Goal: Information Seeking & Learning: Learn about a topic

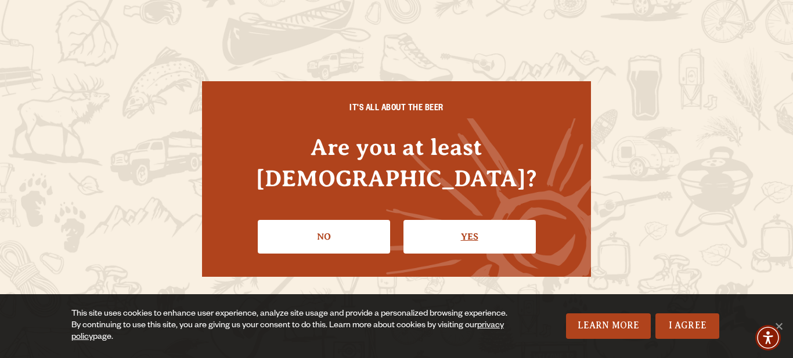
click at [468, 220] on link "Yes" at bounding box center [470, 237] width 132 height 34
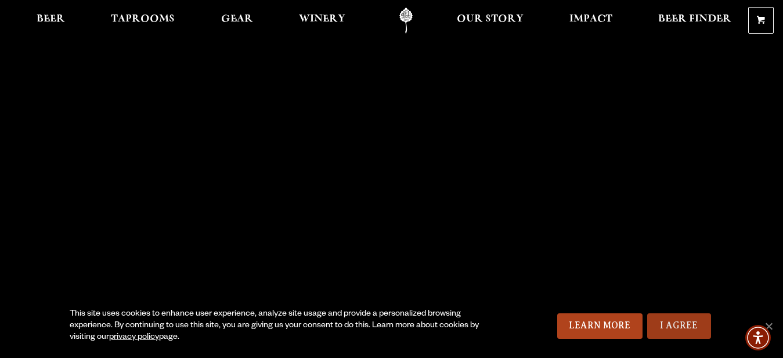
click at [661, 323] on link "I Agree" at bounding box center [680, 327] width 64 height 26
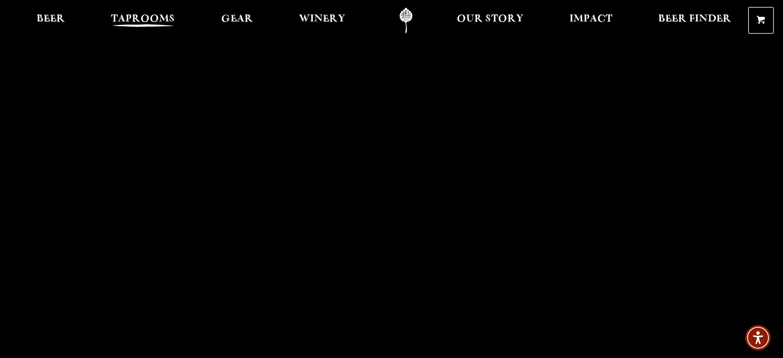
click at [138, 16] on span "Taprooms" at bounding box center [143, 19] width 64 height 9
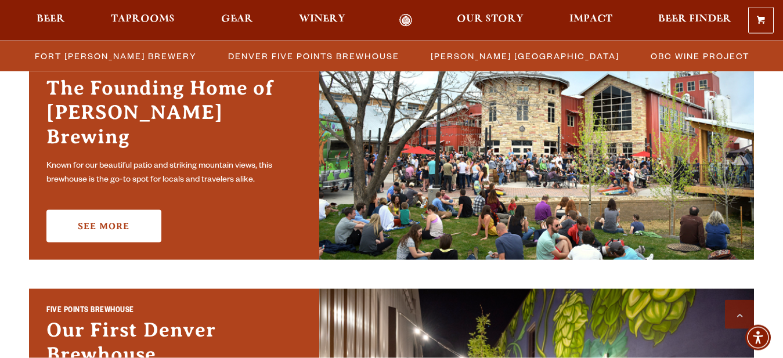
scroll to position [395, 0]
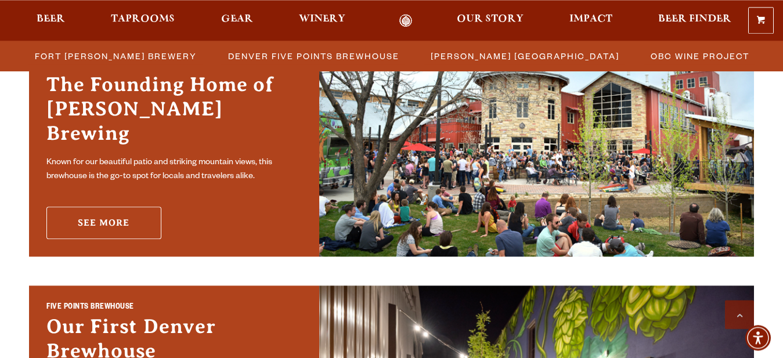
click at [123, 213] on link "See More" at bounding box center [103, 223] width 115 height 33
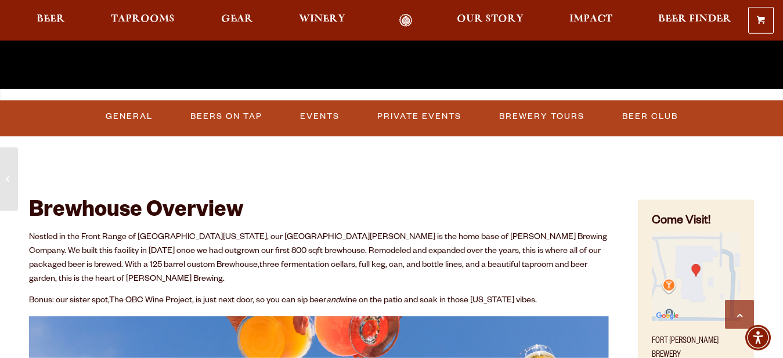
scroll to position [355, 0]
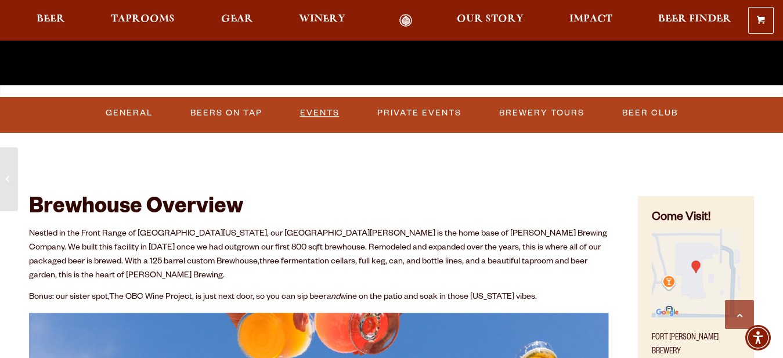
click at [315, 110] on link "Events" at bounding box center [320, 113] width 49 height 27
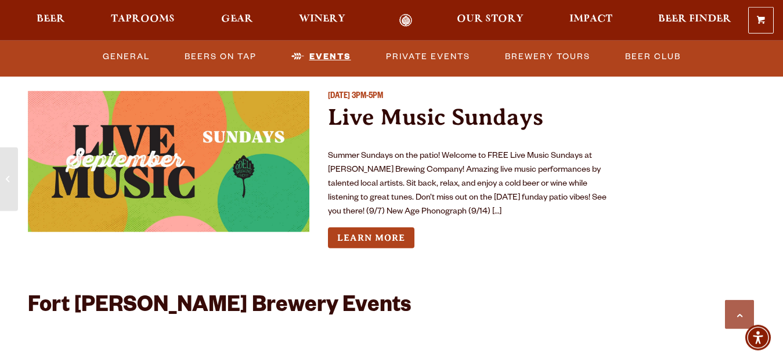
scroll to position [4206, 0]
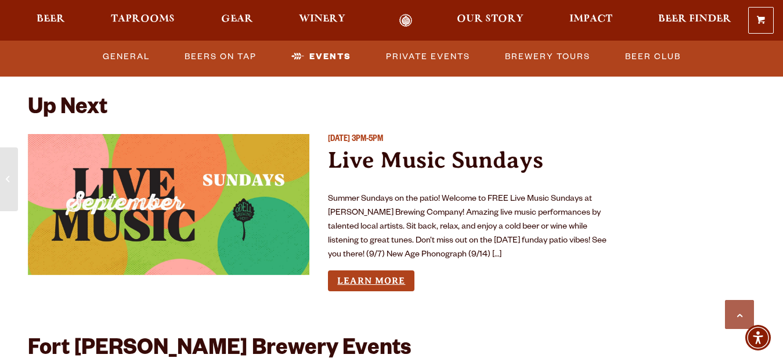
click at [379, 271] on link "Learn More" at bounding box center [371, 281] width 87 height 21
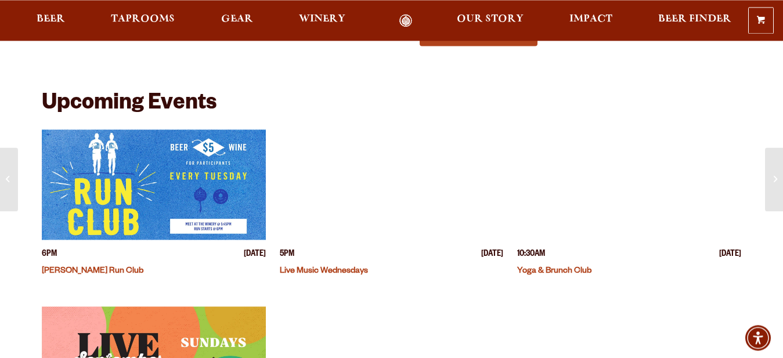
scroll to position [274, 0]
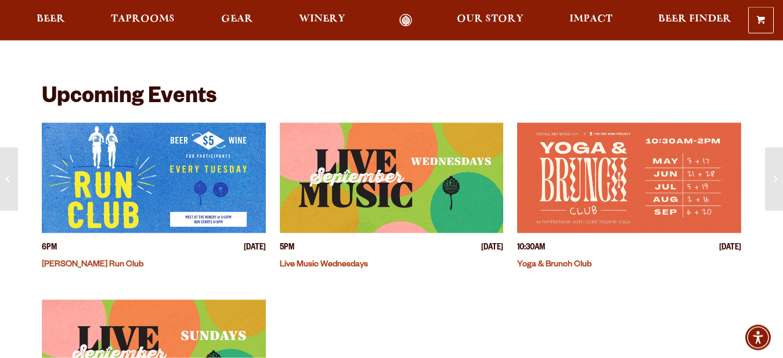
click at [315, 264] on link "Live Music Wednesdays" at bounding box center [324, 265] width 88 height 9
